Goal: Task Accomplishment & Management: Manage account settings

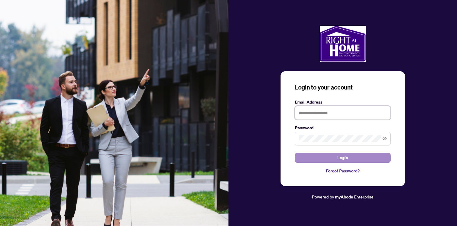
type input "**********"
click at [340, 156] on span "Login" at bounding box center [343, 158] width 11 height 10
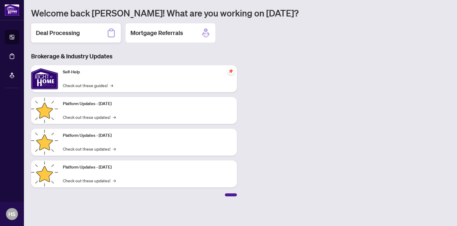
click at [66, 31] on h2 "Deal Processing" at bounding box center [58, 33] width 44 height 8
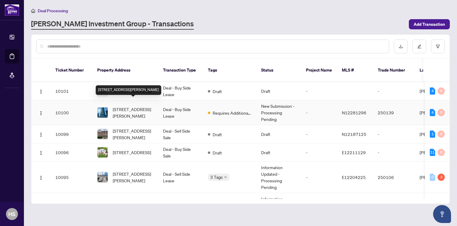
click at [134, 106] on span "[STREET_ADDRESS][PERSON_NAME]" at bounding box center [133, 112] width 41 height 13
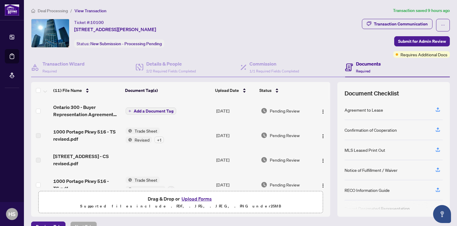
click at [195, 198] on button "Upload Forms" at bounding box center [197, 199] width 34 height 8
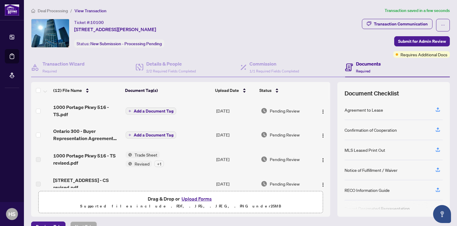
click at [416, 58] on div "Documents Required" at bounding box center [397, 67] width 105 height 19
click at [416, 53] on span "Requires Additional Docs" at bounding box center [424, 54] width 47 height 7
click at [410, 55] on span "Requires Additional Docs" at bounding box center [424, 54] width 47 height 7
click at [394, 54] on div "Requires Additional Docs" at bounding box center [422, 54] width 57 height 7
click at [401, 54] on span "Requires Additional Docs" at bounding box center [424, 54] width 47 height 7
